Goal: Task Accomplishment & Management: Use online tool/utility

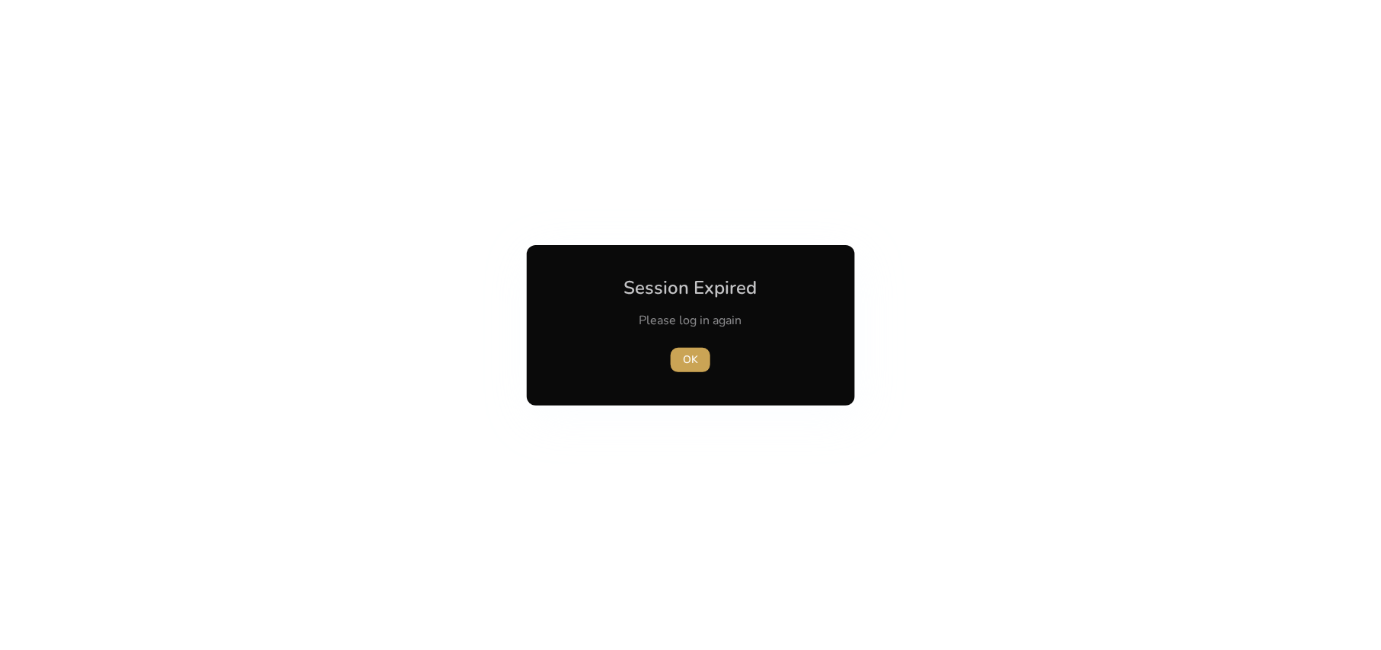
click at [701, 351] on span "button" at bounding box center [690, 360] width 40 height 37
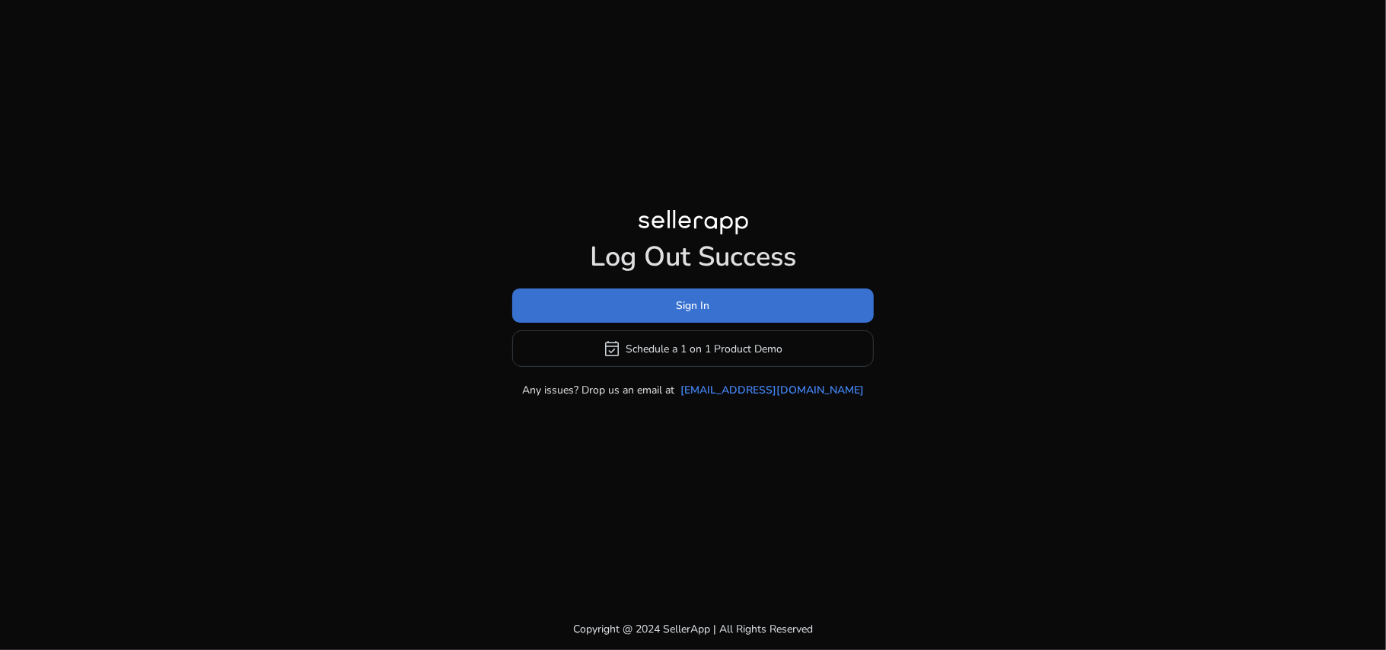
click at [696, 307] on span "Sign In" at bounding box center [693, 306] width 33 height 16
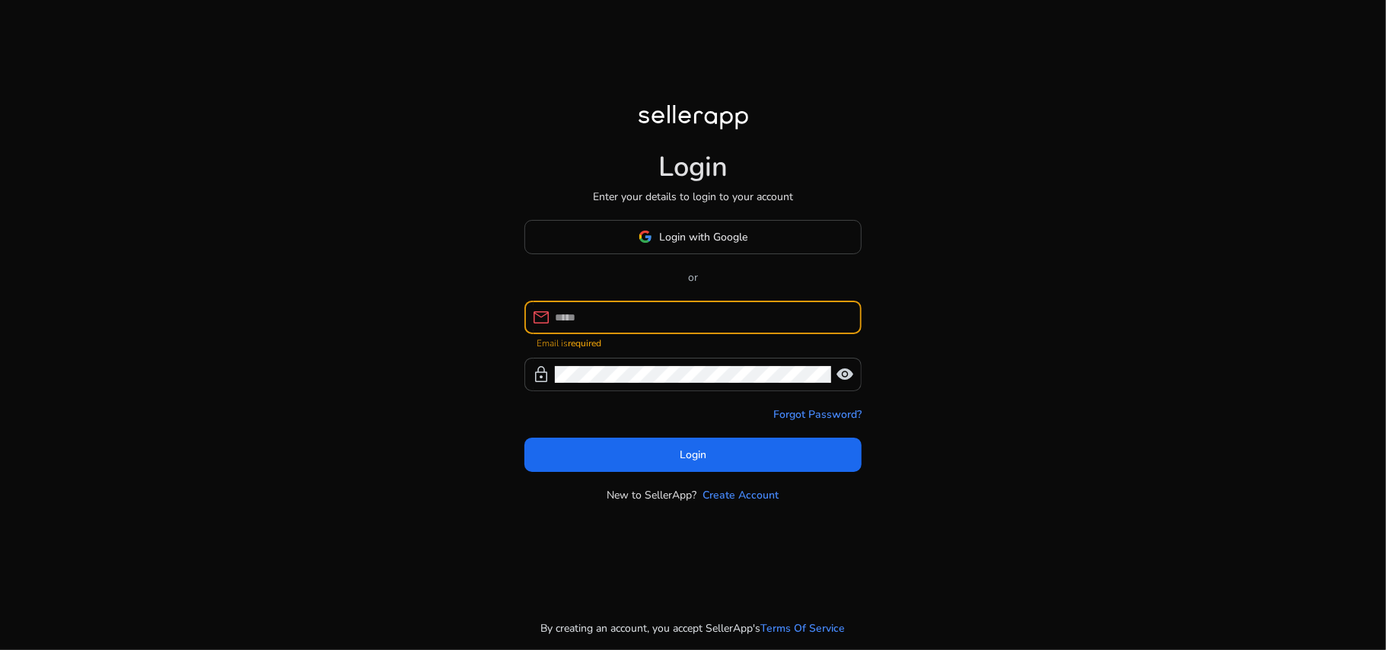
paste input "**********"
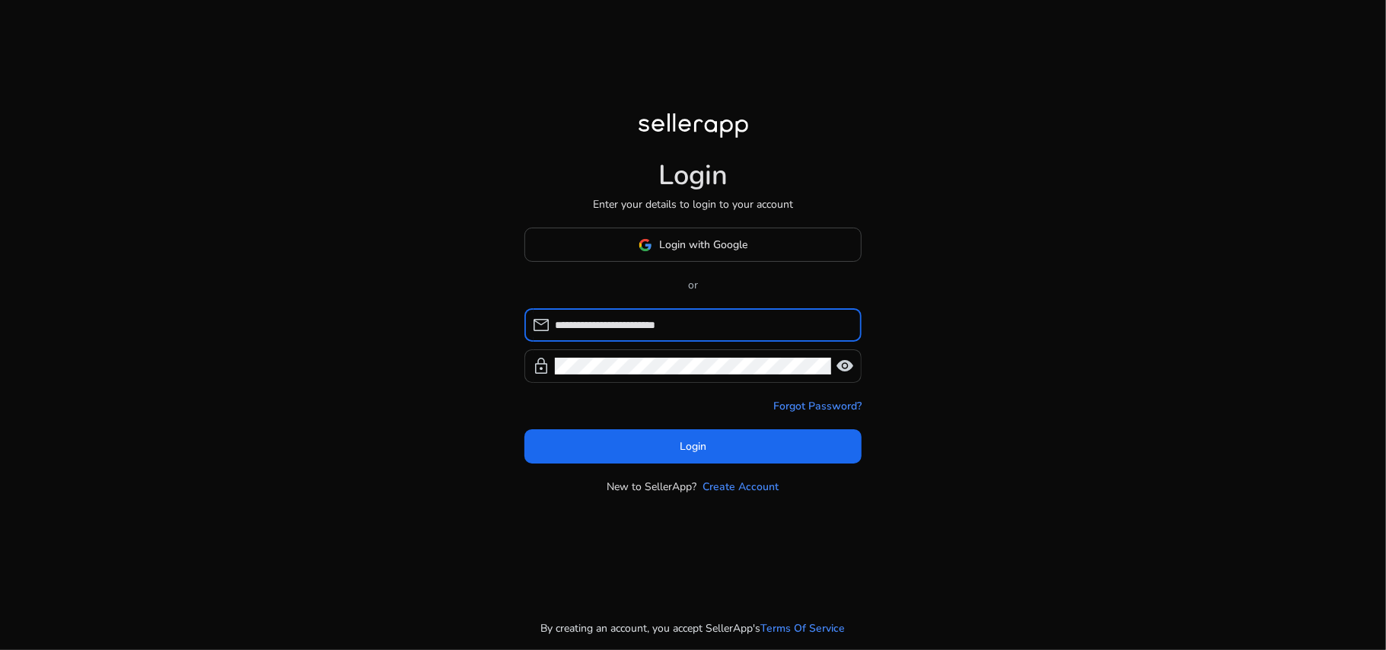
paste input "**********"
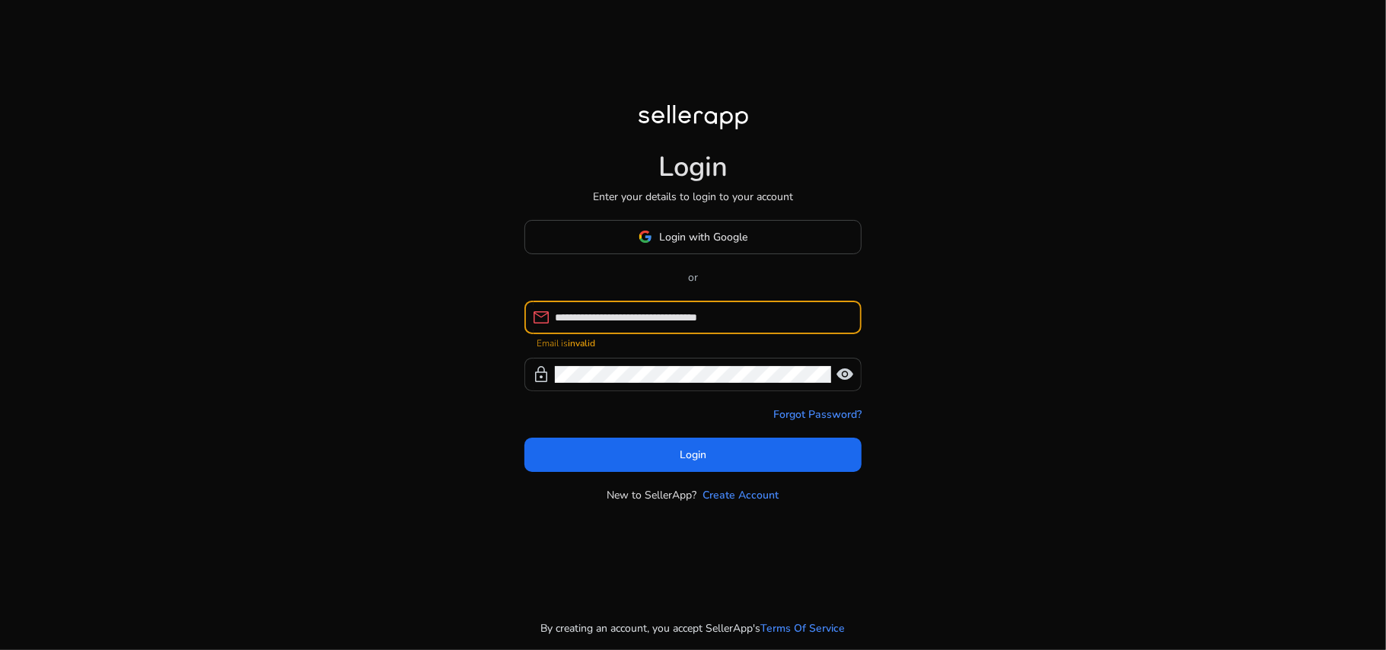
type input "**********"
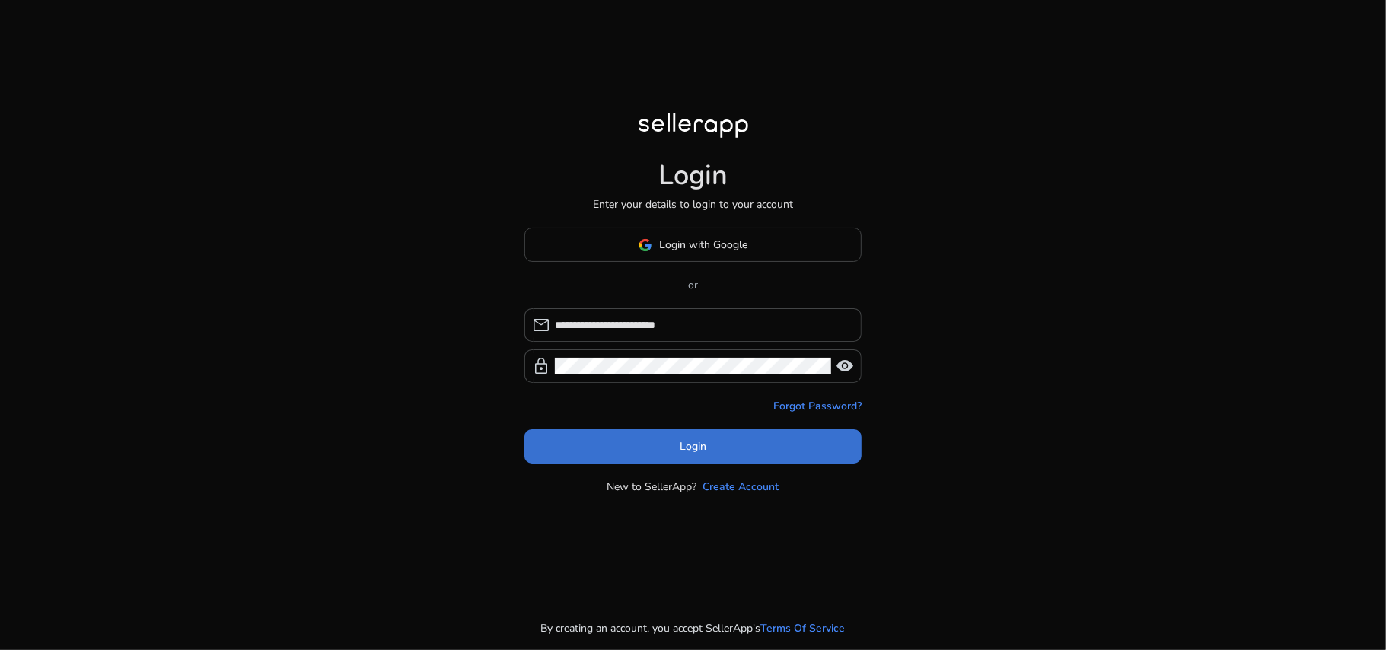
click at [685, 436] on span at bounding box center [692, 446] width 337 height 37
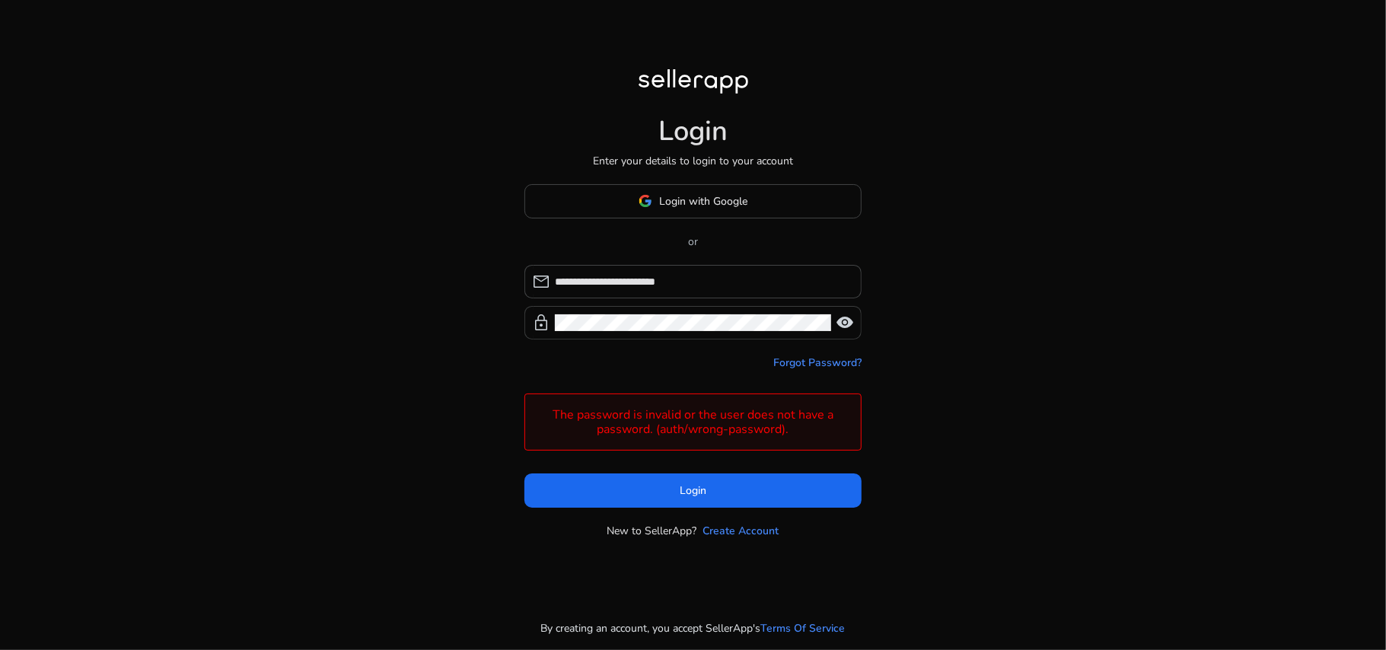
click at [836, 318] on span "visibility" at bounding box center [845, 323] width 18 height 18
click at [903, 304] on div "**********" at bounding box center [693, 325] width 1386 height 650
click at [712, 493] on span at bounding box center [692, 490] width 337 height 37
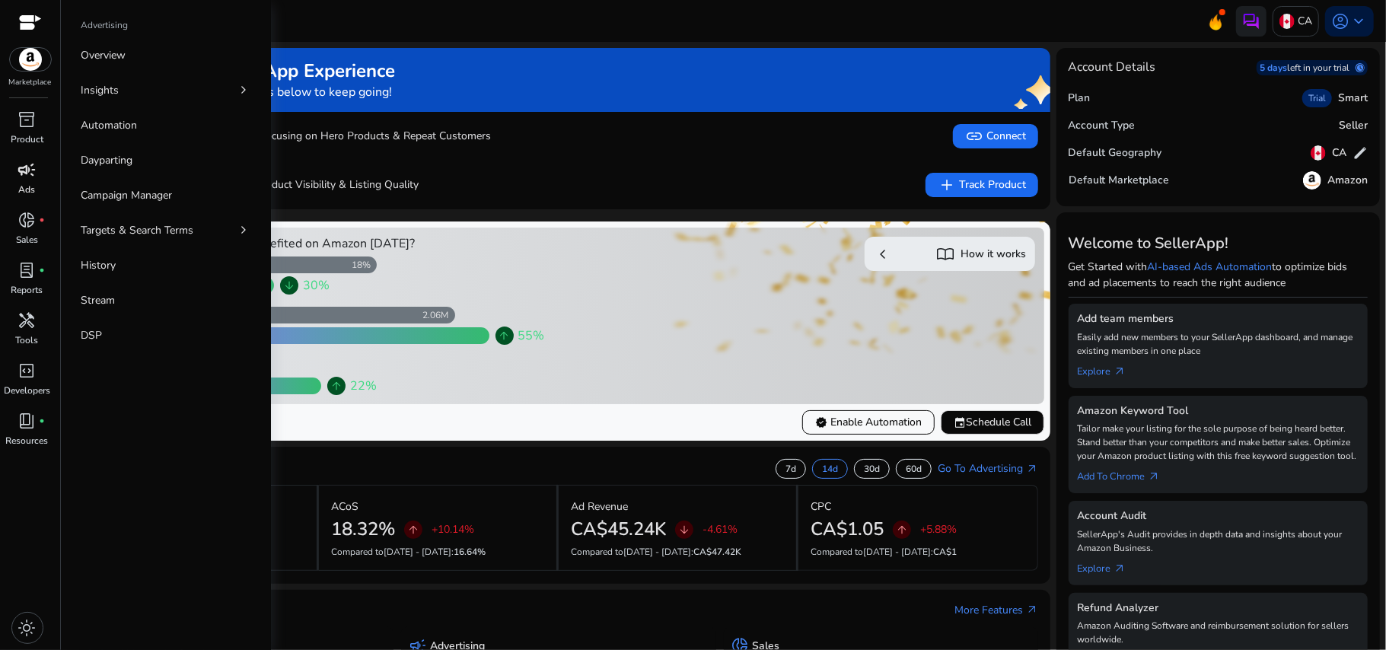
click at [29, 165] on span "campaign" at bounding box center [27, 170] width 18 height 18
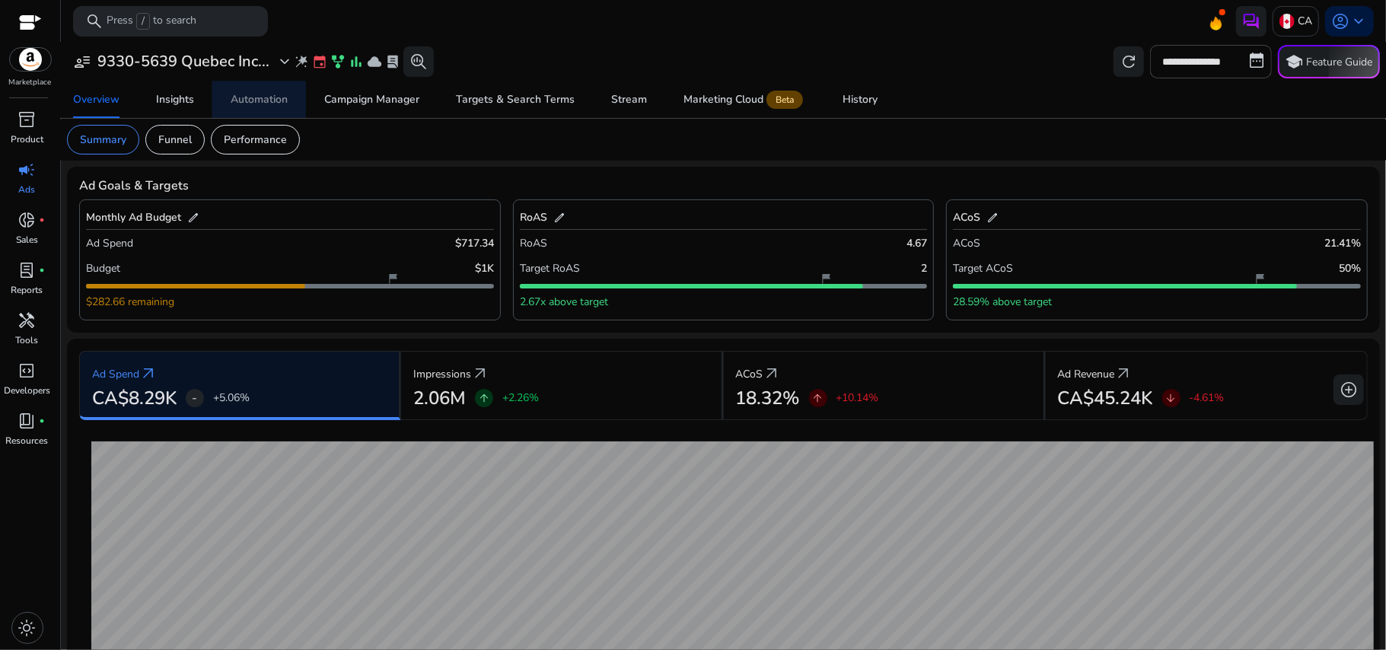
click at [227, 93] on link "Automation" at bounding box center [259, 99] width 94 height 37
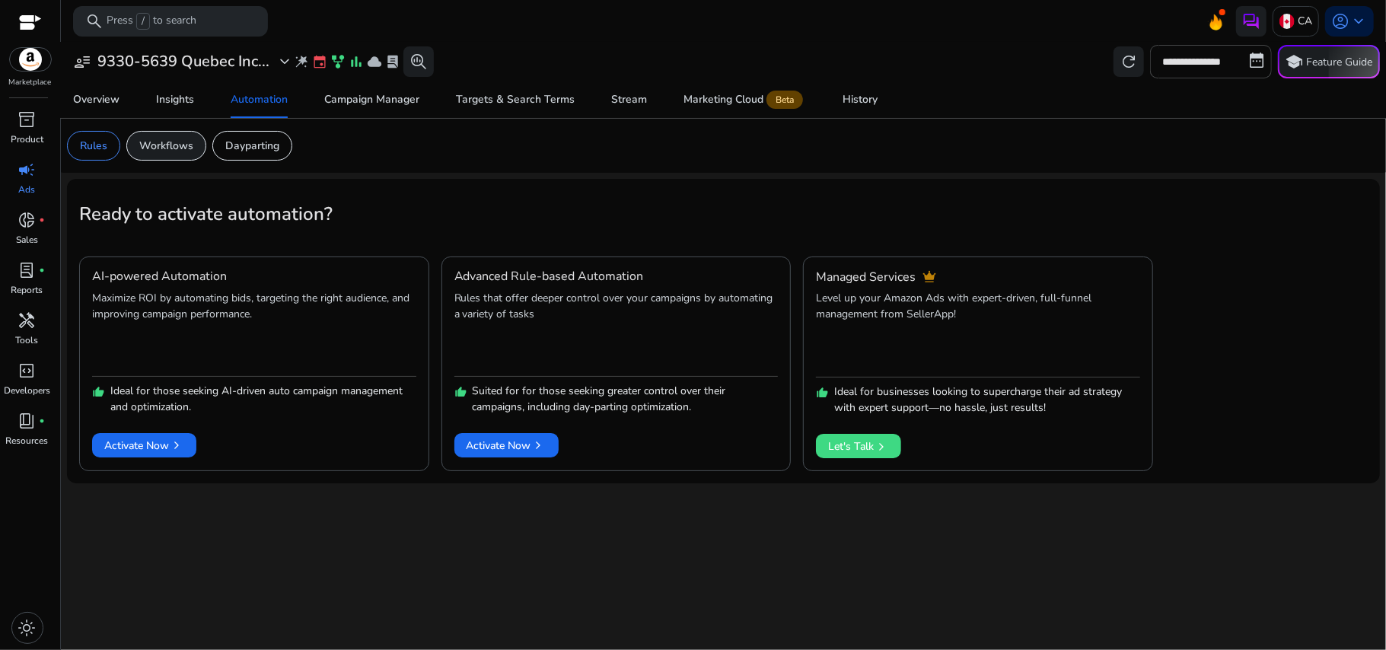
click at [184, 145] on p "Workflows" at bounding box center [166, 146] width 54 height 16
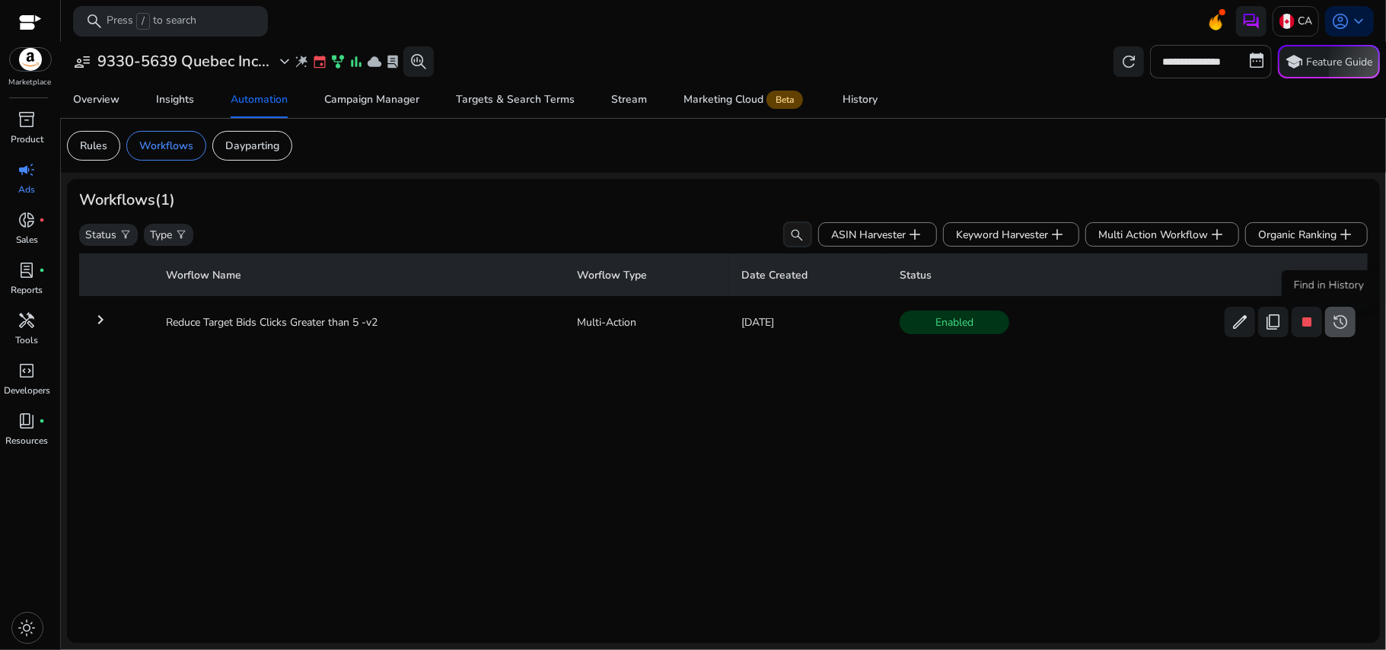
click at [1337, 331] on span "history" at bounding box center [1340, 322] width 18 height 18
click at [99, 318] on mat-icon "keyboard_arrow_right" at bounding box center [100, 320] width 18 height 18
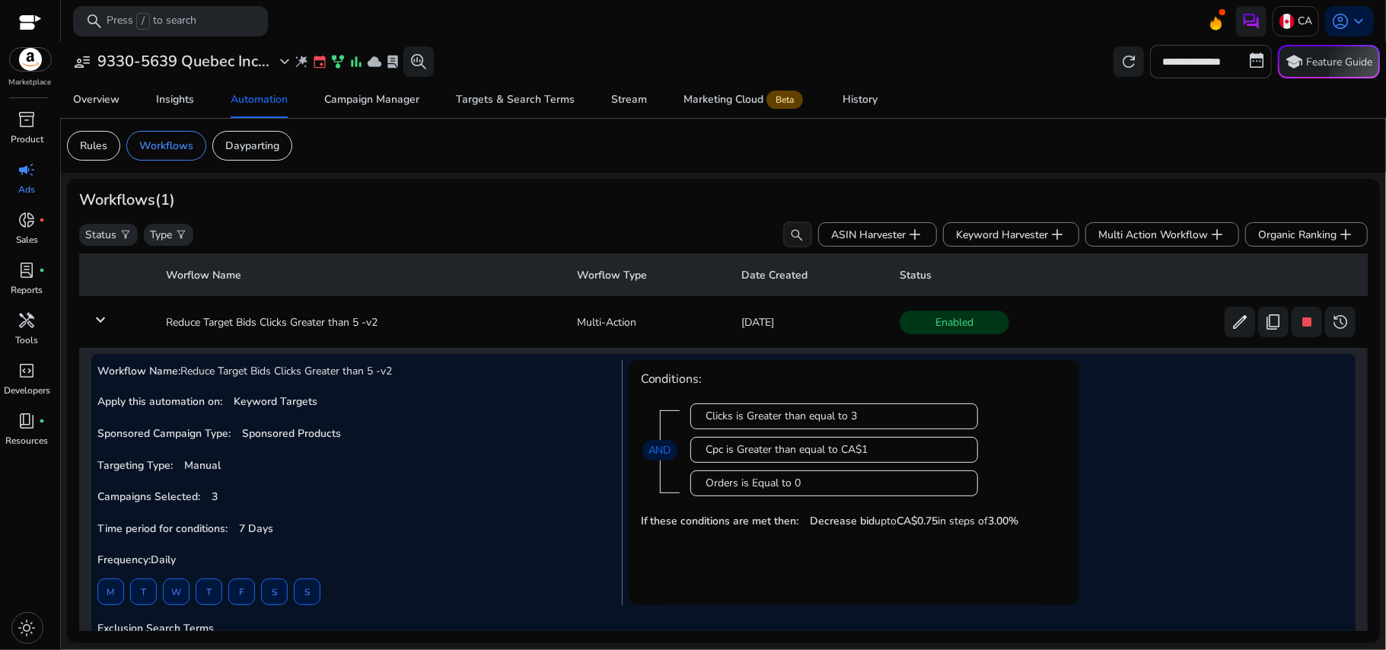
click at [787, 447] on div "Cpc is Greater than equal to CA$1" at bounding box center [834, 449] width 256 height 15
click at [1312, 19] on div "CA" at bounding box center [1295, 21] width 46 height 30
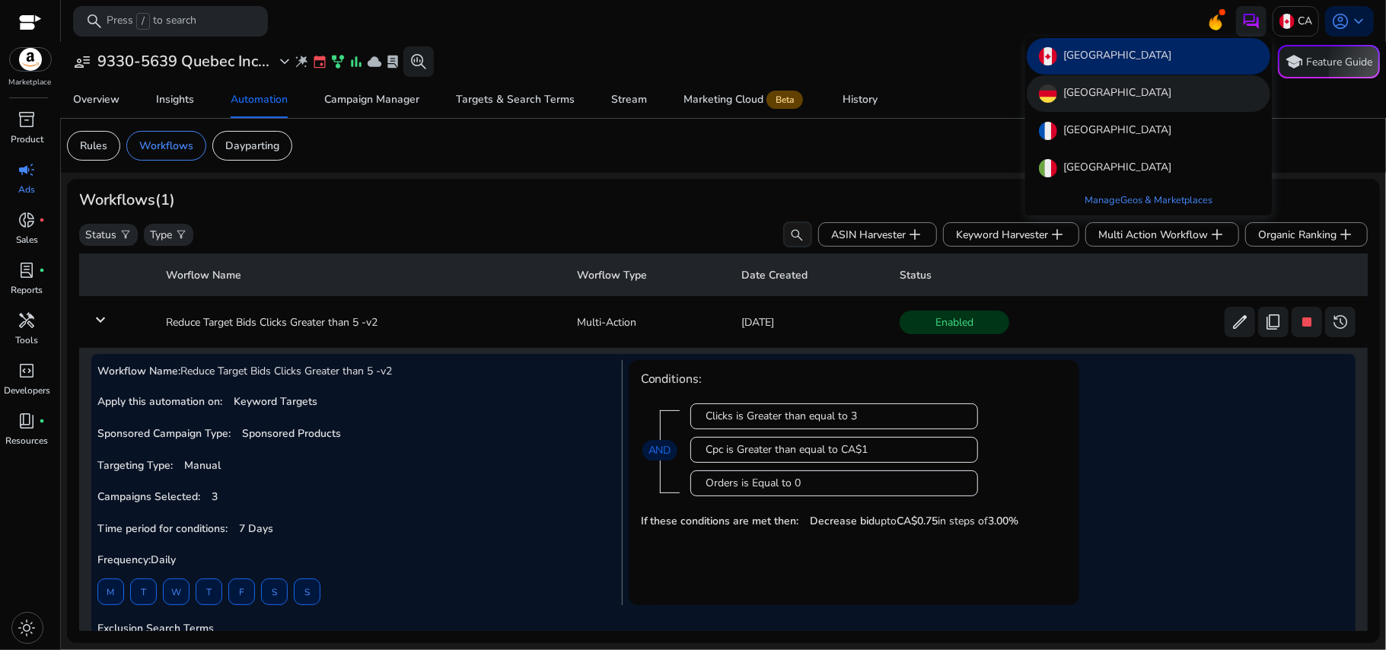
click at [1167, 104] on div "[GEOGRAPHIC_DATA]" at bounding box center [1149, 93] width 244 height 37
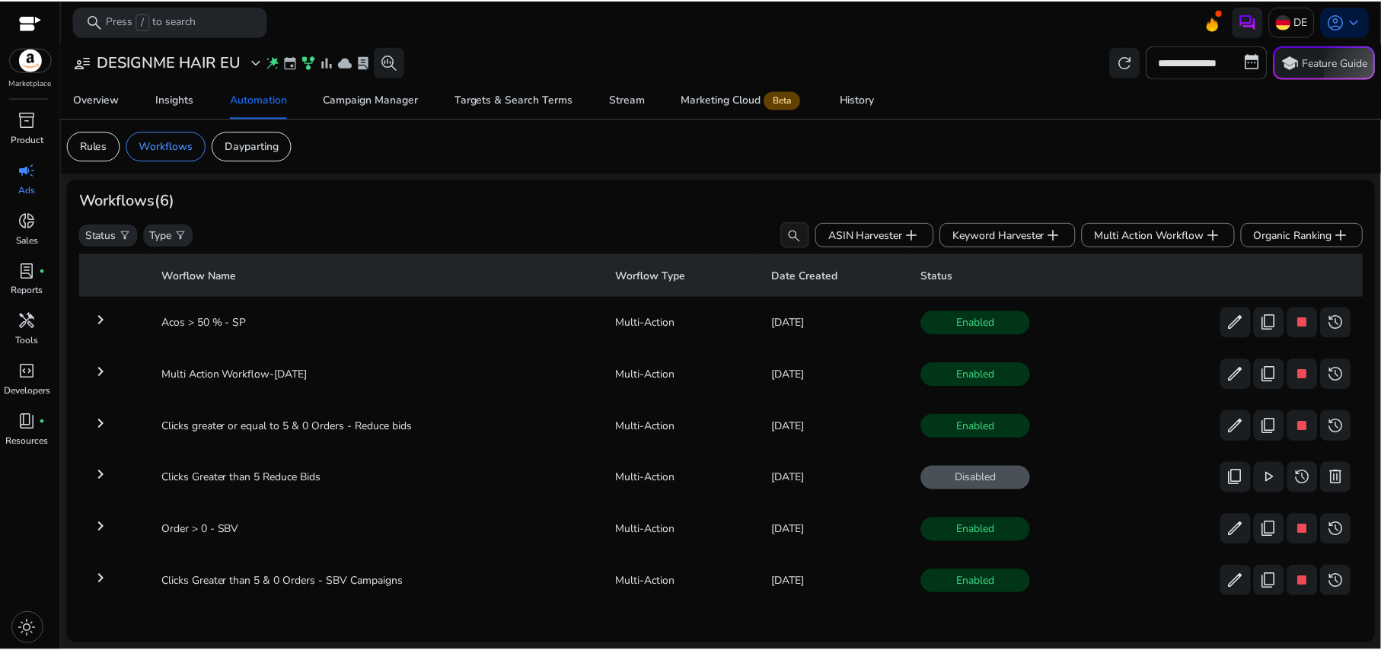
scroll to position [5, 0]
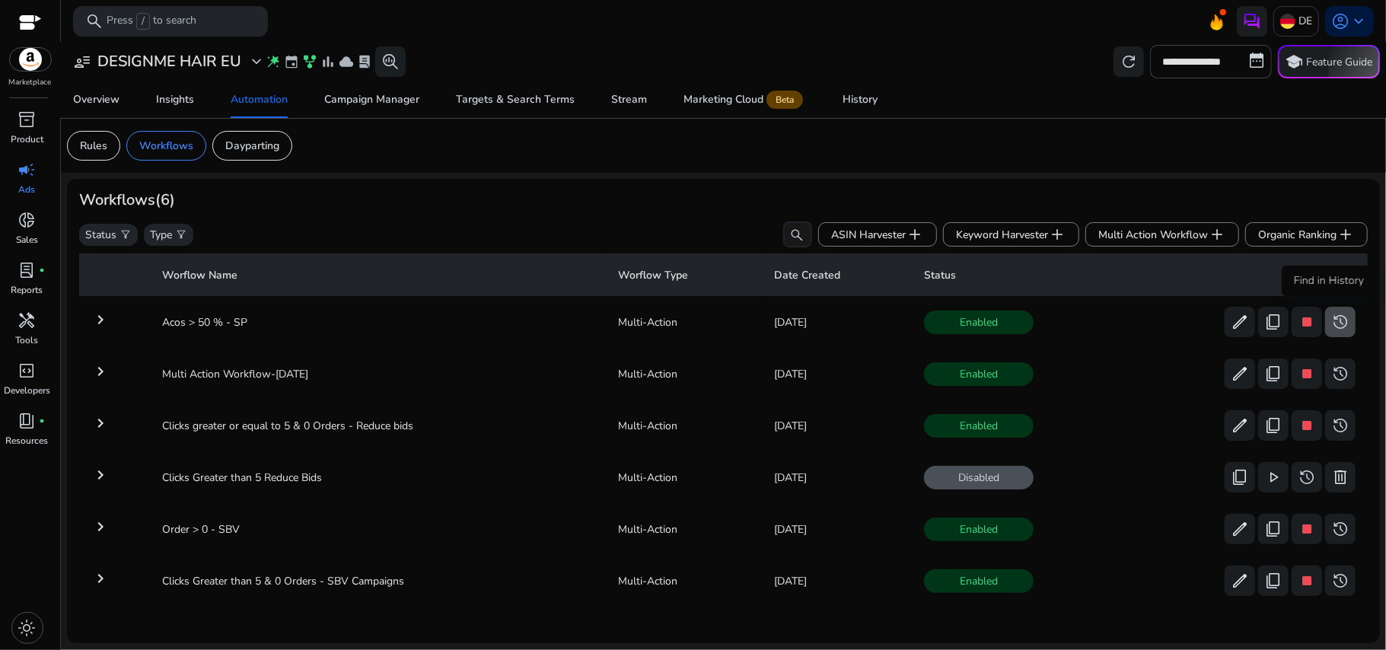
click at [1333, 320] on span "history" at bounding box center [1340, 322] width 18 height 18
click at [1335, 370] on span "history" at bounding box center [1340, 374] width 18 height 18
click at [1331, 417] on span "history" at bounding box center [1340, 425] width 18 height 18
click at [1336, 522] on span "history" at bounding box center [1340, 529] width 18 height 18
click at [1337, 586] on span "history" at bounding box center [1340, 581] width 18 height 18
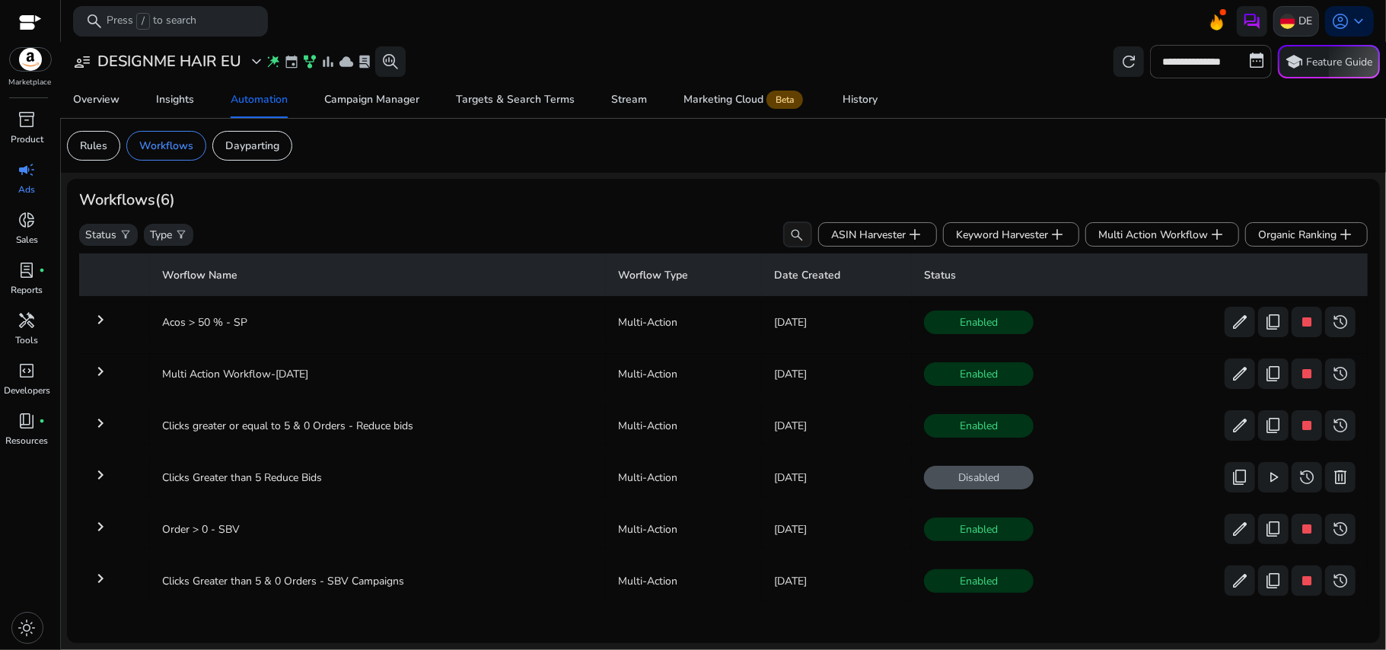
click at [1292, 17] on img at bounding box center [1287, 21] width 15 height 15
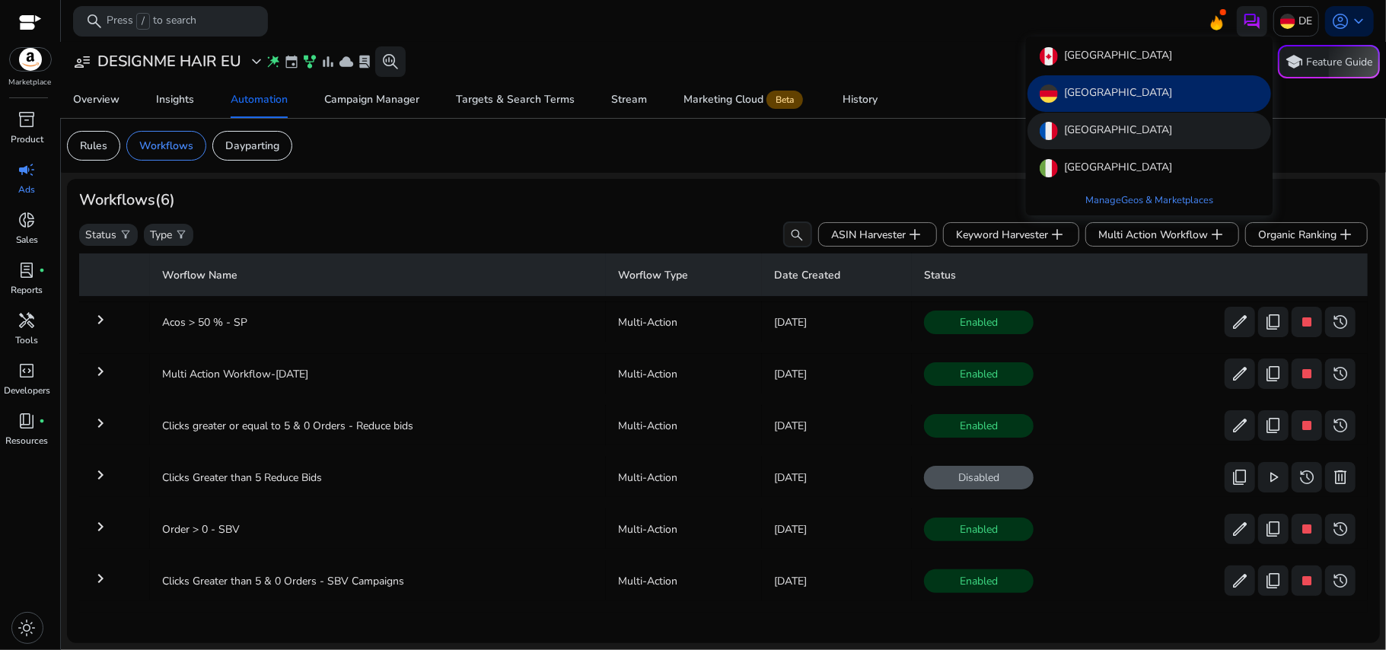
click at [1189, 129] on div "[GEOGRAPHIC_DATA]" at bounding box center [1149, 131] width 244 height 37
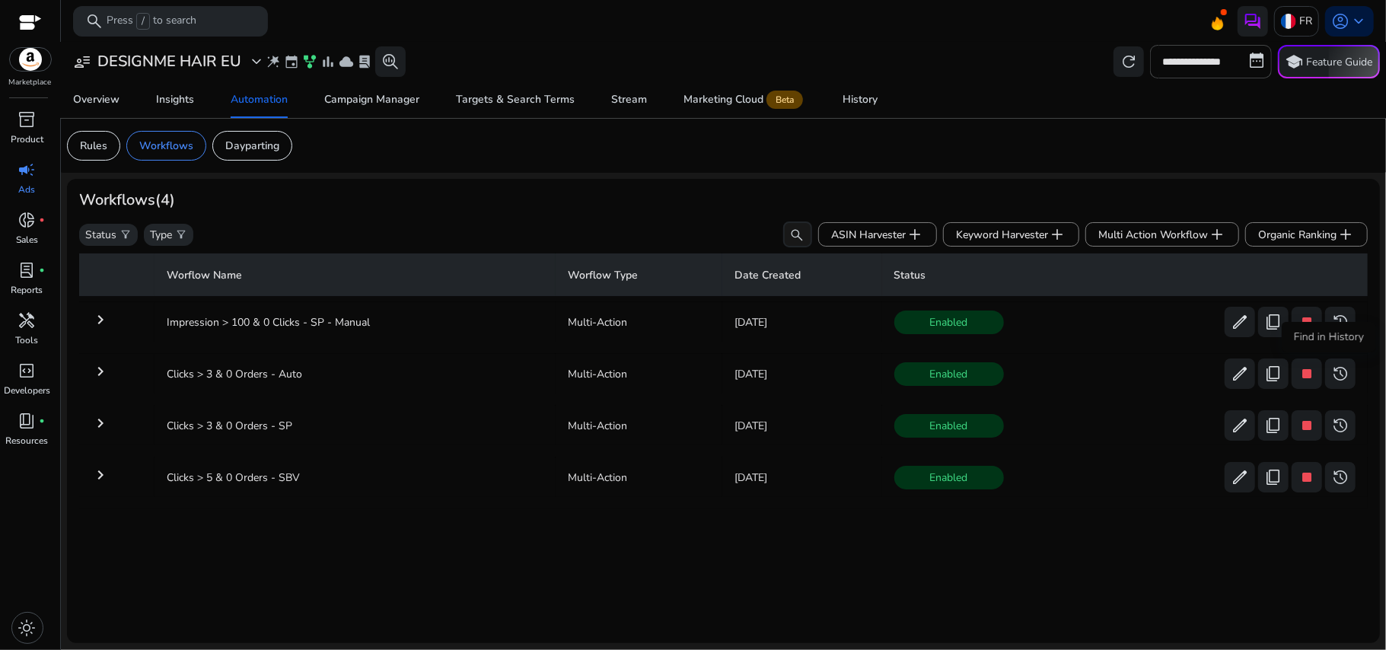
click at [1337, 330] on div "Find in History" at bounding box center [1329, 337] width 94 height 30
click at [1331, 318] on span "history" at bounding box center [1340, 322] width 18 height 18
click at [1337, 368] on span "history" at bounding box center [1340, 374] width 18 height 18
click at [1341, 419] on span "history" at bounding box center [1340, 425] width 18 height 18
click at [1334, 475] on span "history" at bounding box center [1340, 477] width 18 height 18
